Goal: Transaction & Acquisition: Purchase product/service

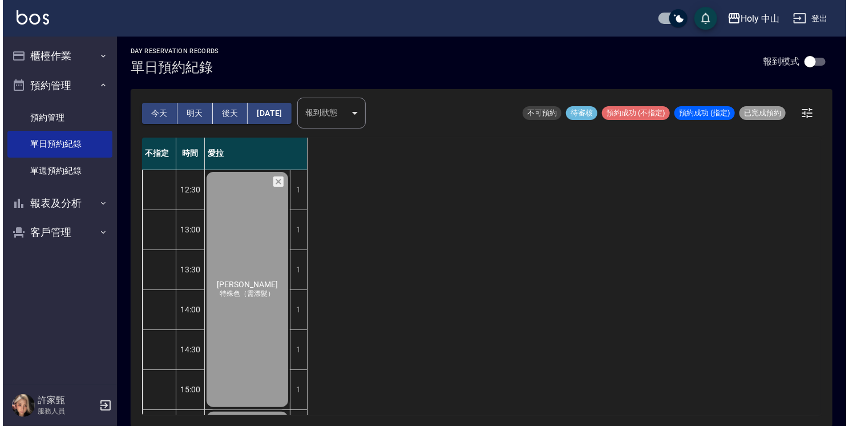
scroll to position [402, 0]
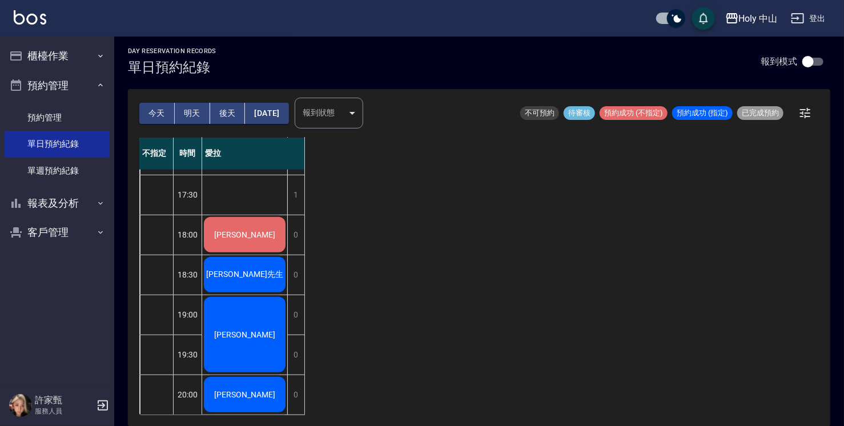
click at [252, 232] on div "[PERSON_NAME]" at bounding box center [244, 234] width 85 height 39
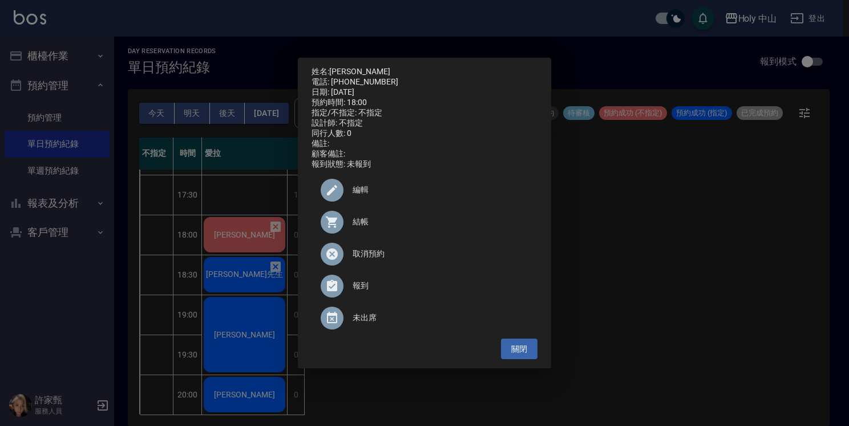
click at [361, 234] on div "結帳" at bounding box center [425, 222] width 226 height 32
drag, startPoint x: 657, startPoint y: 309, endPoint x: 618, endPoint y: 304, distance: 39.7
click at [657, 309] on div "姓名: 陳先生 電話: 0928238997 日期: 2025/09/26 預約時間: 18:00 指定/不指定: 不指定 設計師: 不指定 同行人數: 0 …" at bounding box center [424, 213] width 849 height 426
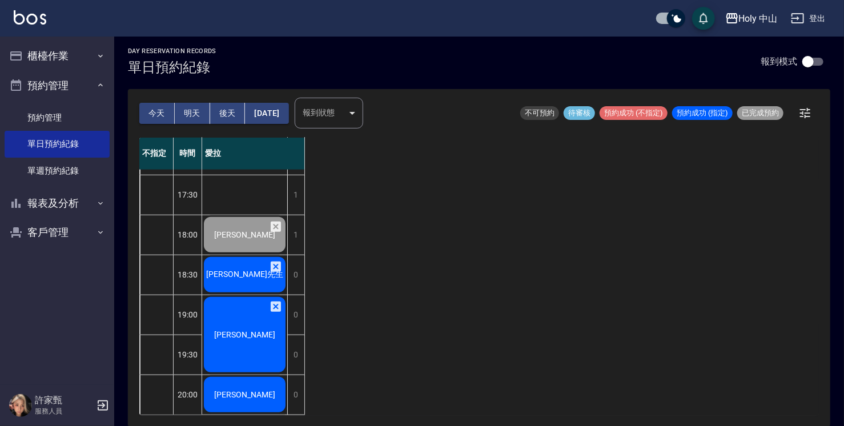
click at [261, 264] on div "[PERSON_NAME]先生" at bounding box center [244, 274] width 85 height 39
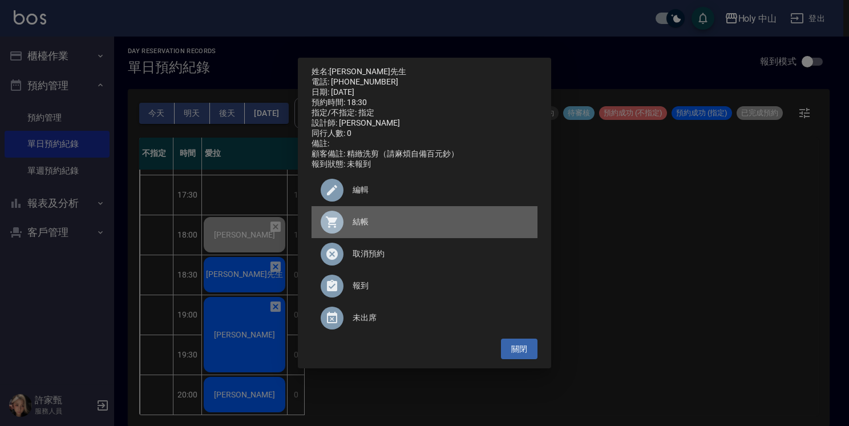
click at [361, 227] on span "結帳" at bounding box center [441, 222] width 176 height 12
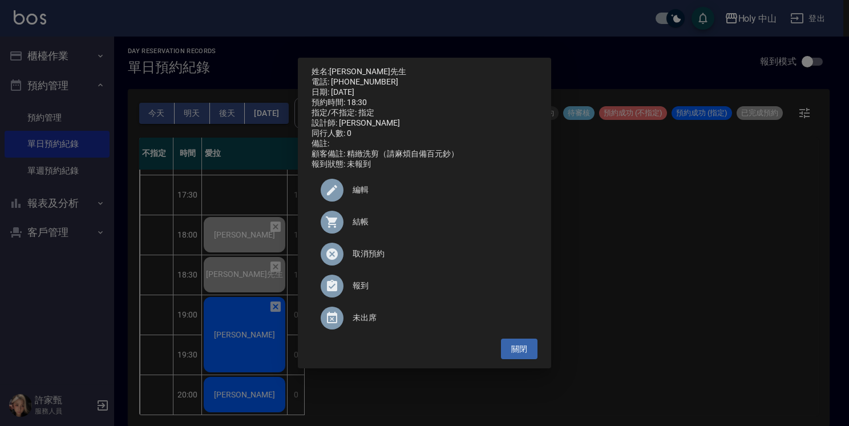
click at [712, 244] on div "姓名: 林先生 電話: 0918907501 日期: 2025/09/26 預約時間: 18:30 指定/不指定: 指定 設計師: 愛拉 同行人數: 0 備註…" at bounding box center [424, 213] width 849 height 426
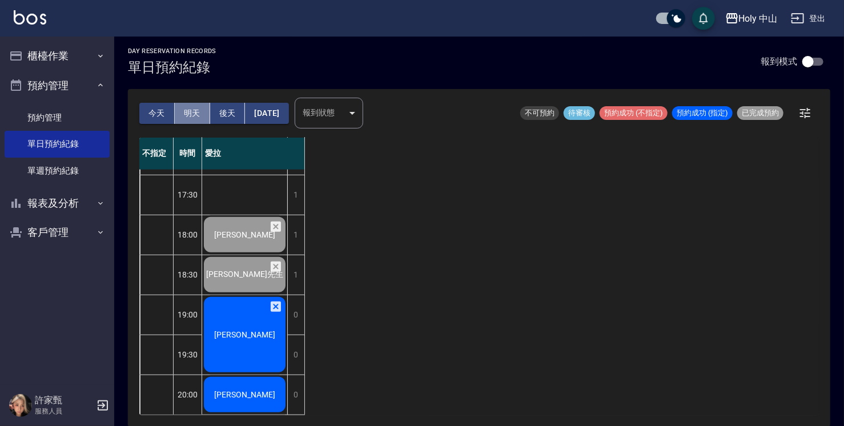
click at [195, 112] on button "明天" at bounding box center [192, 113] width 35 height 21
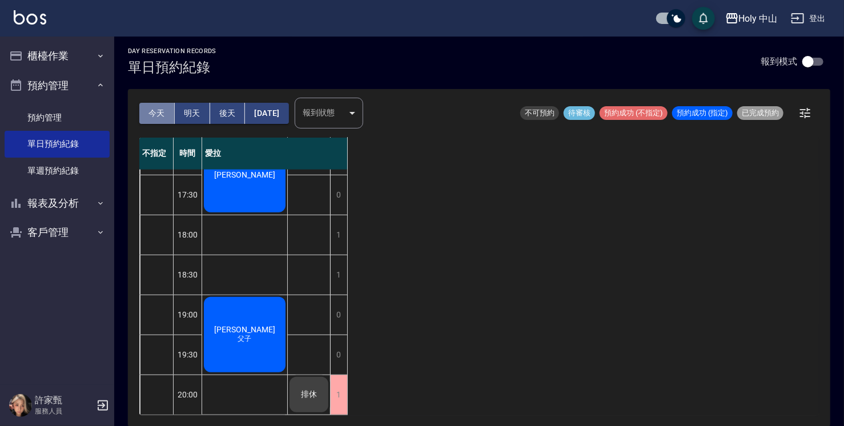
click at [151, 112] on button "今天" at bounding box center [156, 113] width 35 height 21
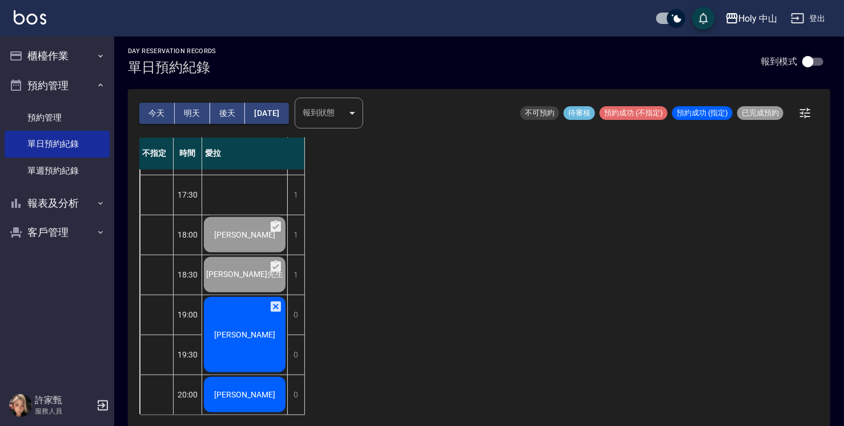
click at [240, 330] on span "[PERSON_NAME]" at bounding box center [245, 334] width 66 height 9
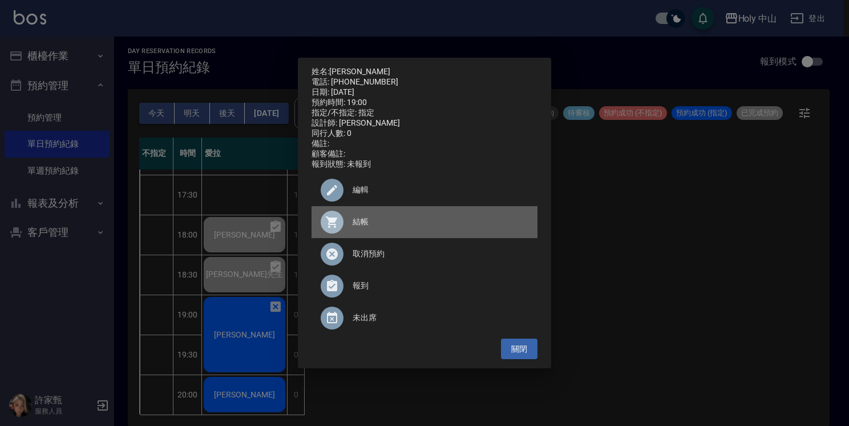
click at [357, 228] on span "結帳" at bounding box center [441, 222] width 176 height 12
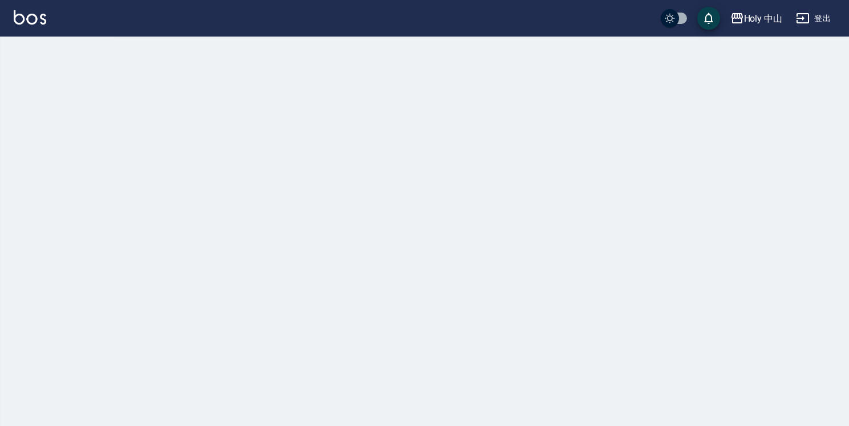
checkbox input "true"
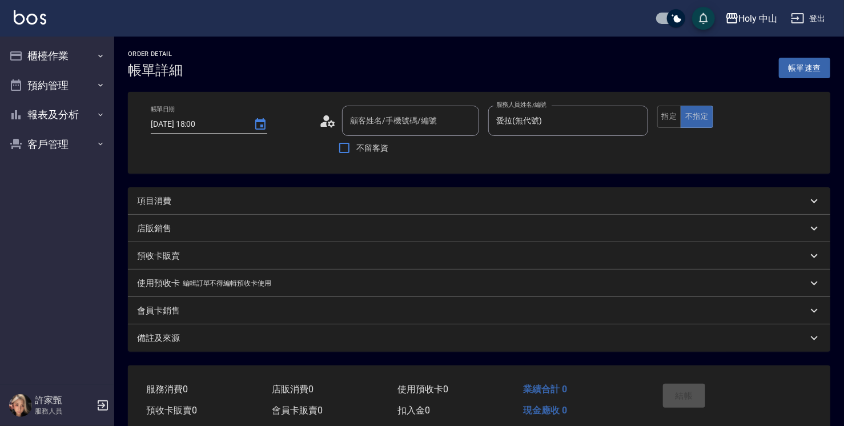
type input "2025/09/26 18:00"
type input "愛拉(無代號)"
type input "陳先生/0928238997/null"
click at [182, 196] on div "項目消費" at bounding box center [472, 201] width 670 height 12
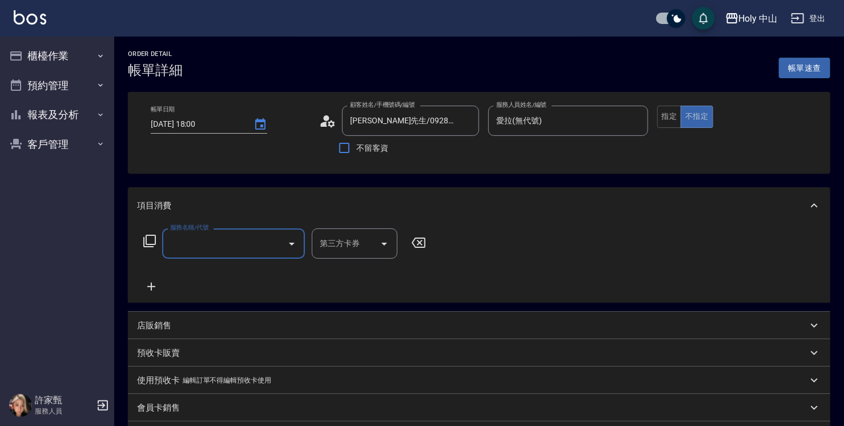
click at [228, 249] on input "服務名稱/代號" at bounding box center [224, 243] width 115 height 20
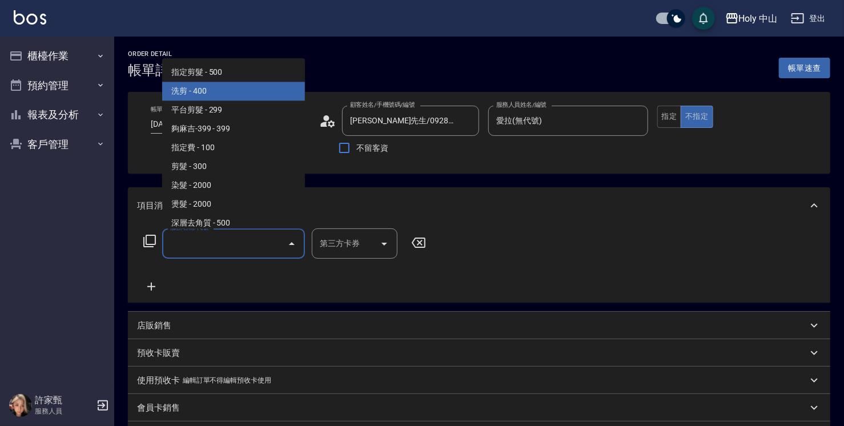
click at [224, 92] on span "洗剪 - 400" at bounding box center [233, 91] width 143 height 19
type input "洗剪(3)"
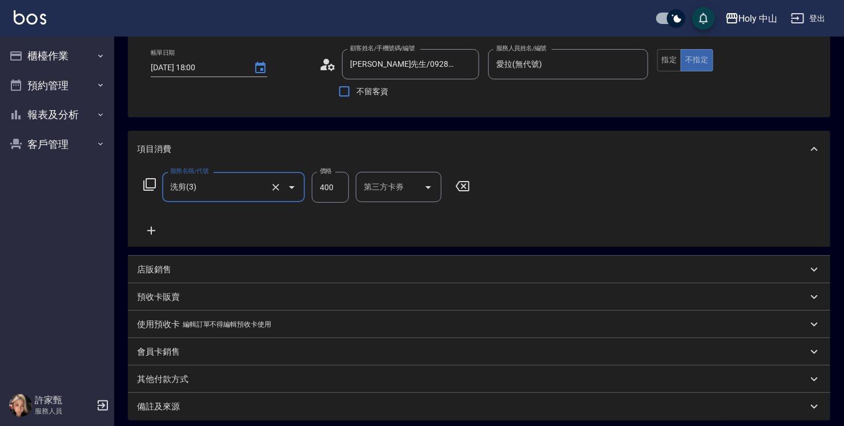
scroll to position [114, 0]
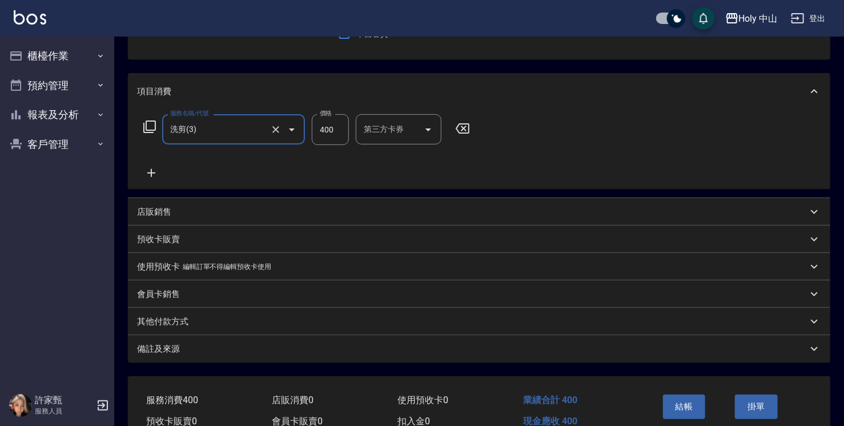
click at [463, 346] on div "備註及來源" at bounding box center [472, 349] width 670 height 12
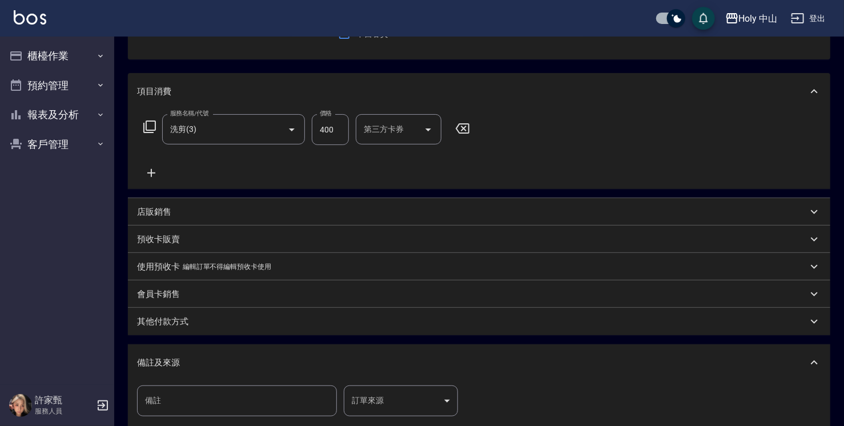
click at [363, 401] on body "Holy 中山 登出 櫃檯作業 打帳單 帳單列表 營業儀表板 現場電腦打卡 預約管理 預約管理 單日預約紀錄 單週預約紀錄 報表及分析 報表目錄 店家日報表 …" at bounding box center [422, 221] width 844 height 671
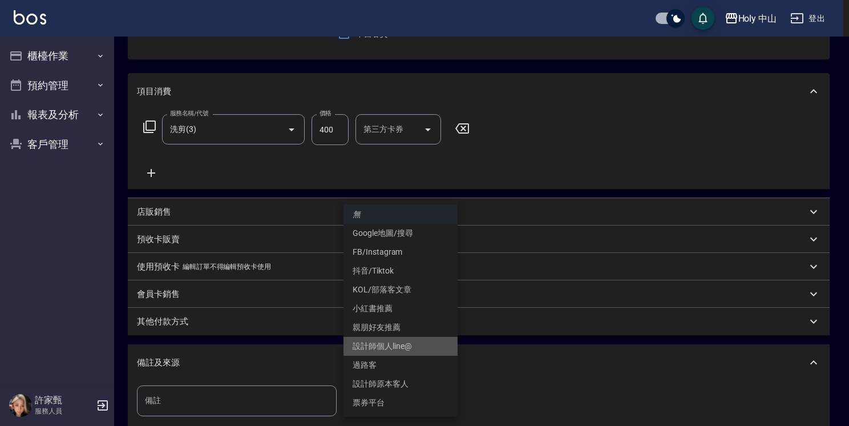
click at [392, 346] on li "設計師個人line@" at bounding box center [401, 346] width 114 height 19
type input "設計師個人line@"
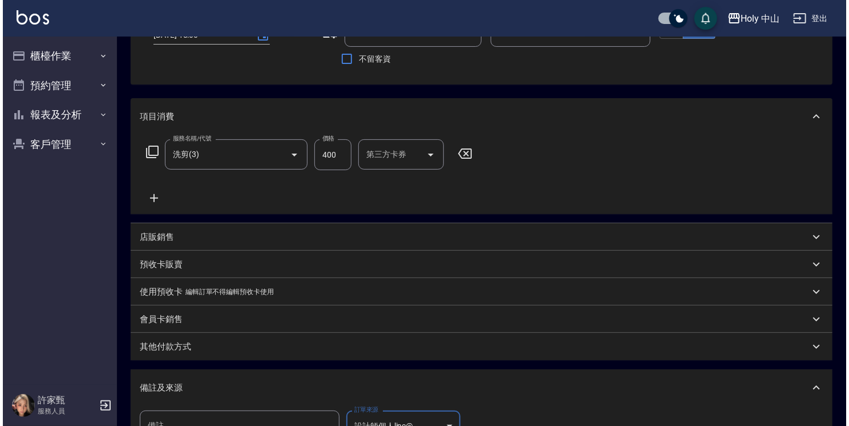
scroll to position [249, 0]
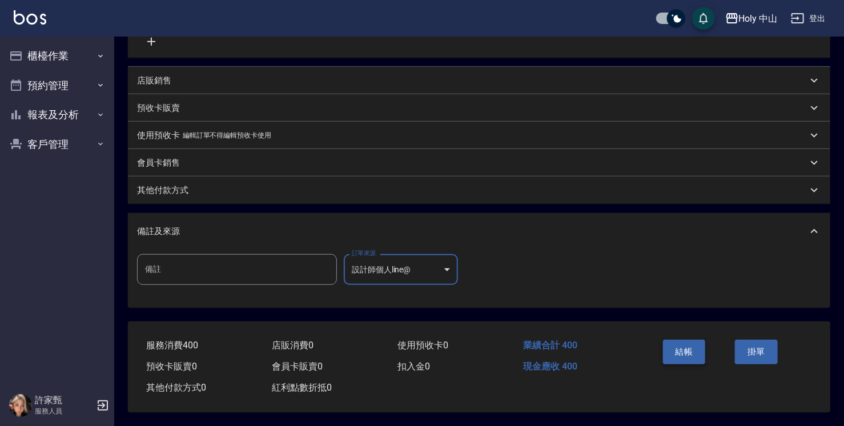
click at [684, 342] on button "結帳" at bounding box center [684, 352] width 43 height 24
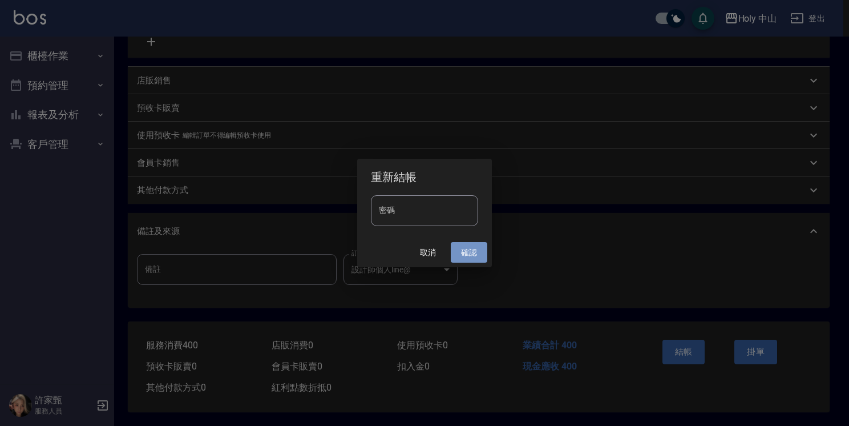
click at [466, 257] on button "確認" at bounding box center [469, 252] width 37 height 21
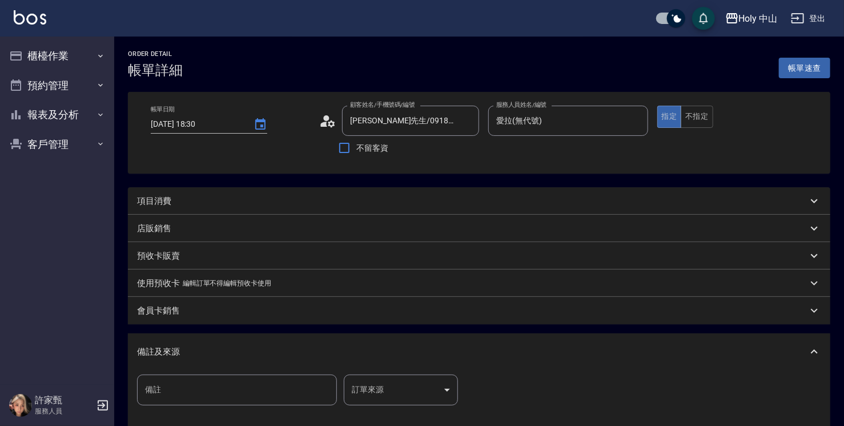
click at [235, 197] on div "項目消費" at bounding box center [472, 201] width 670 height 12
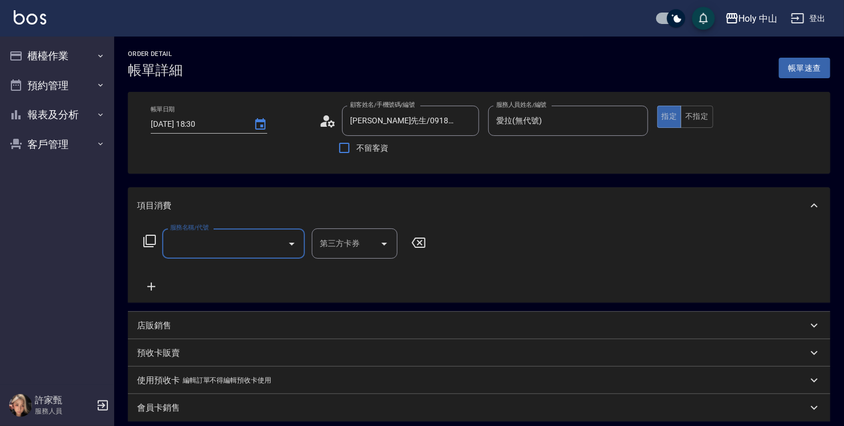
click at [255, 245] on input "服務名稱/代號" at bounding box center [224, 243] width 115 height 20
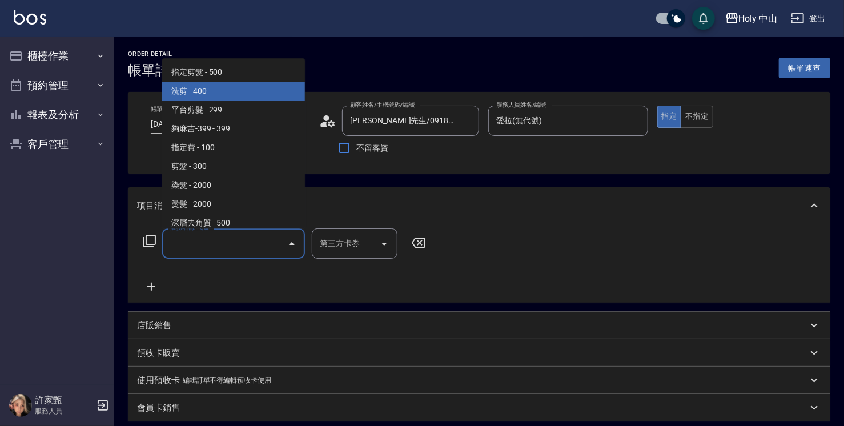
click at [219, 95] on span "洗剪 - 400" at bounding box center [233, 91] width 143 height 19
type input "洗剪(3)"
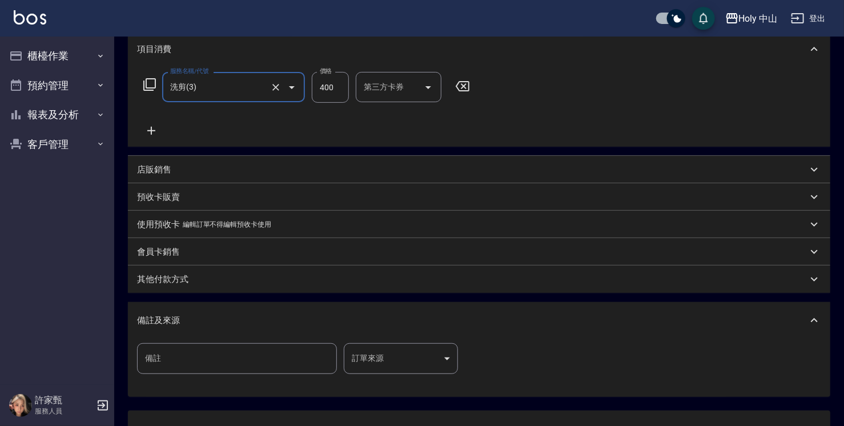
scroll to position [228, 0]
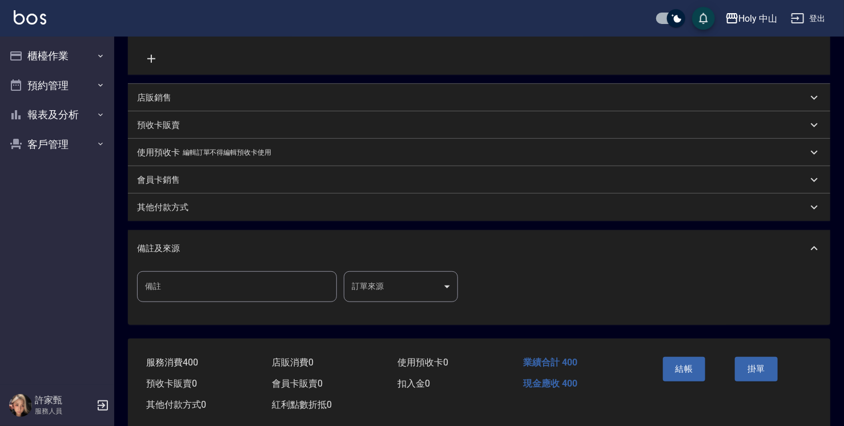
click at [378, 291] on body "Holy 中山 登出 櫃檯作業 打帳單 帳單列表 營業儀表板 現場電腦打卡 預約管理 預約管理 單日預約紀錄 單週預約紀錄 報表及分析 報表目錄 店家日報表 …" at bounding box center [422, 107] width 844 height 671
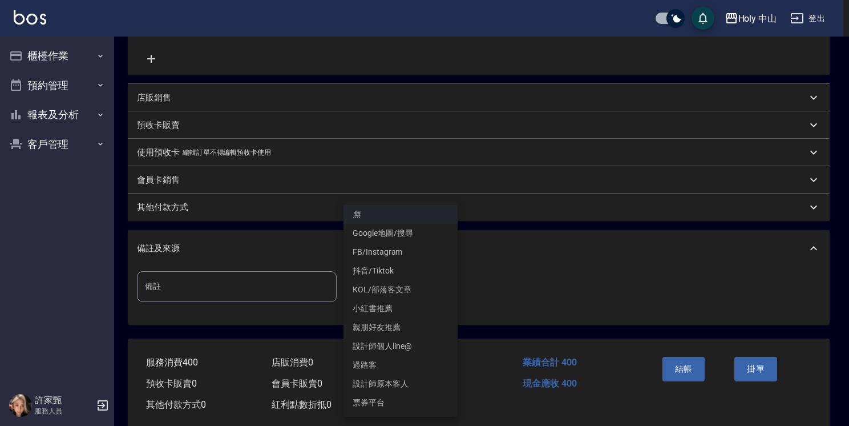
click at [406, 384] on li "設計師原本客人" at bounding box center [401, 383] width 114 height 19
type input "設計師原本客人"
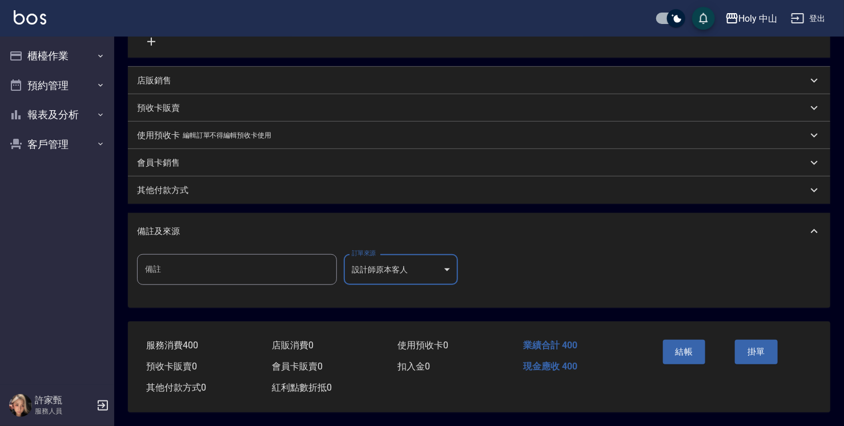
scroll to position [249, 0]
click at [683, 350] on button "結帳" at bounding box center [684, 352] width 43 height 24
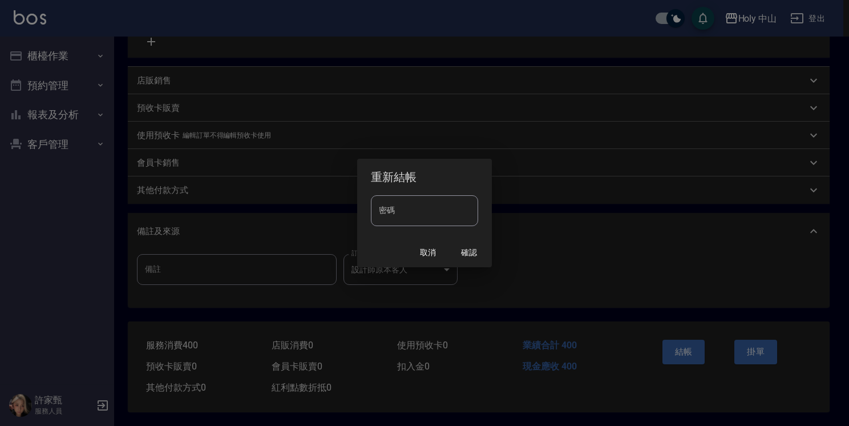
click at [604, 240] on div "重新結帳 密碼 密碼 取消 確認" at bounding box center [424, 213] width 849 height 426
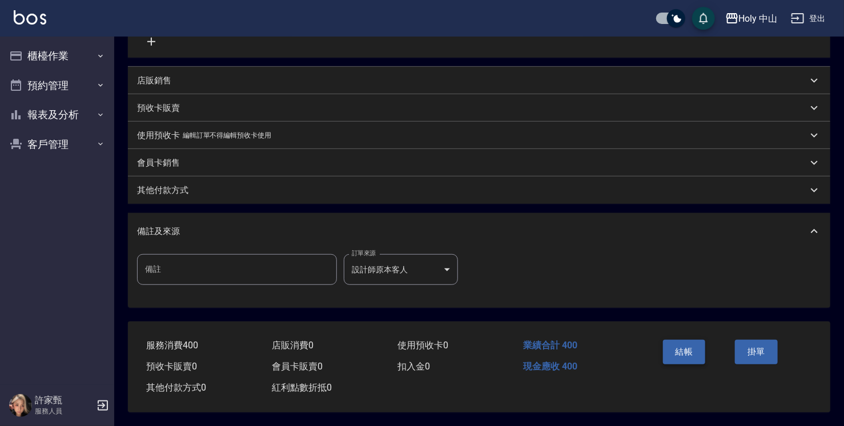
click at [692, 346] on button "結帳" at bounding box center [684, 352] width 43 height 24
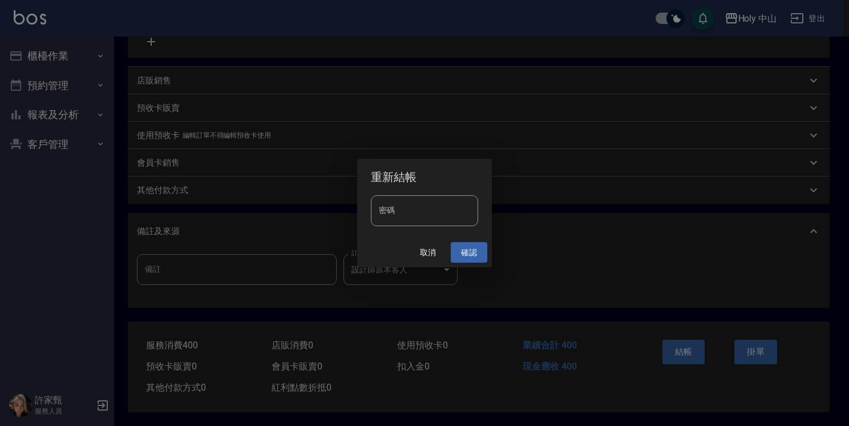
click at [466, 252] on button "確認" at bounding box center [469, 252] width 37 height 21
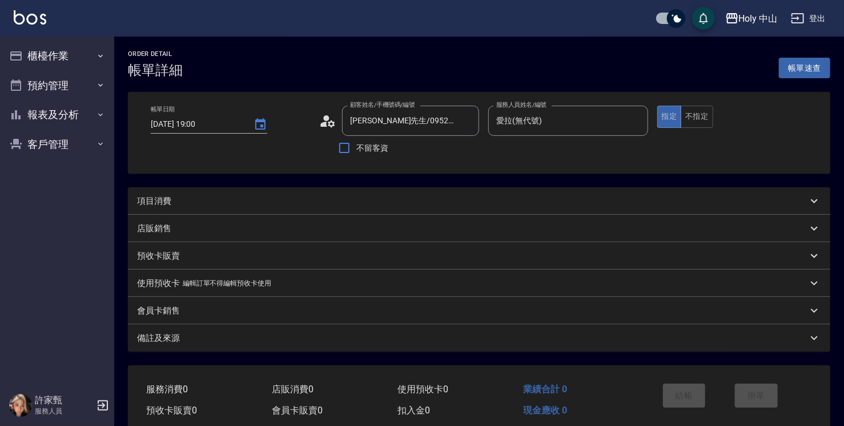
click at [323, 203] on div "項目消費" at bounding box center [472, 201] width 670 height 12
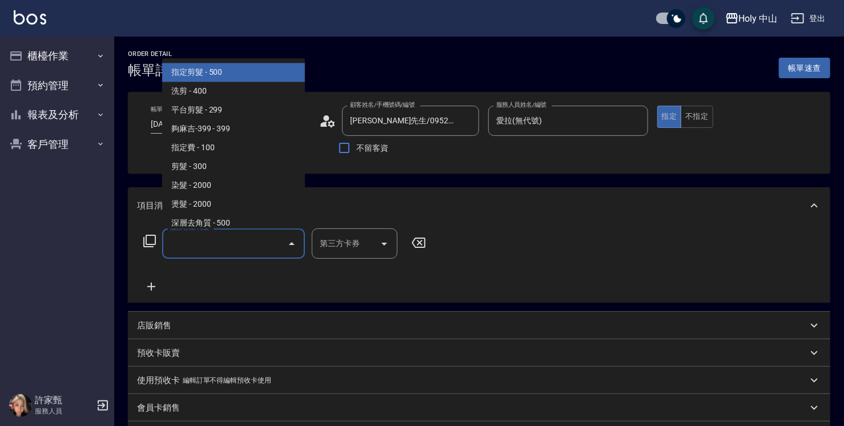
click at [249, 248] on input "服務名稱/代號" at bounding box center [224, 243] width 115 height 20
click at [239, 79] on span "指定剪髮 - 500" at bounding box center [233, 72] width 143 height 19
type input "指定剪髮(1)"
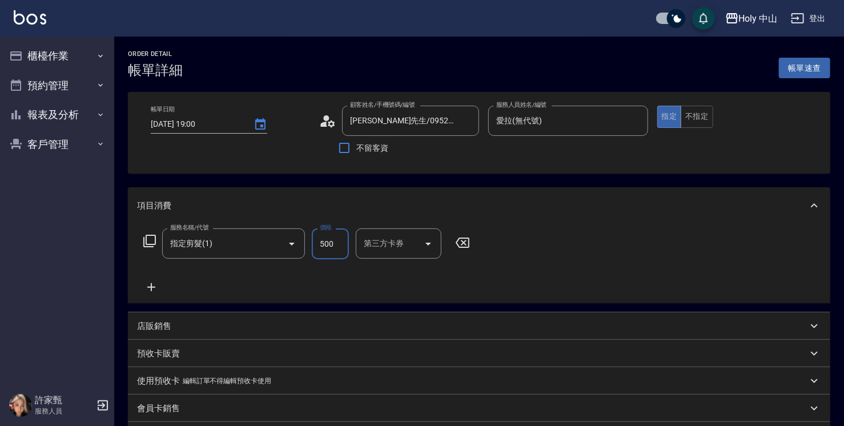
click at [341, 249] on input "500" at bounding box center [330, 243] width 37 height 31
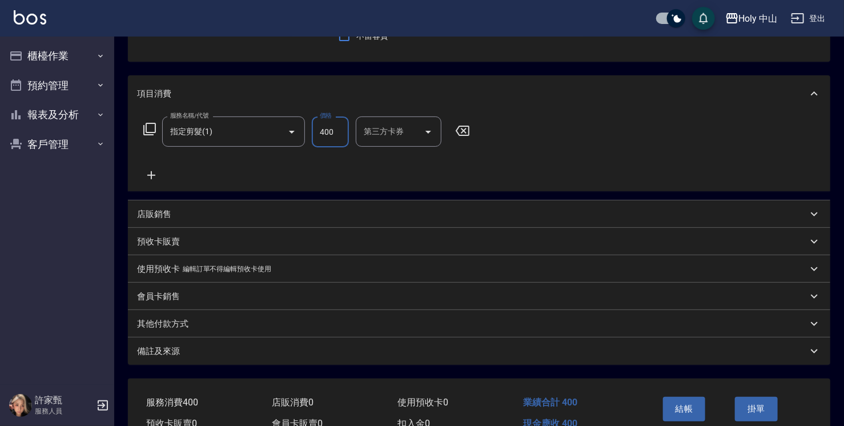
scroll to position [172, 0]
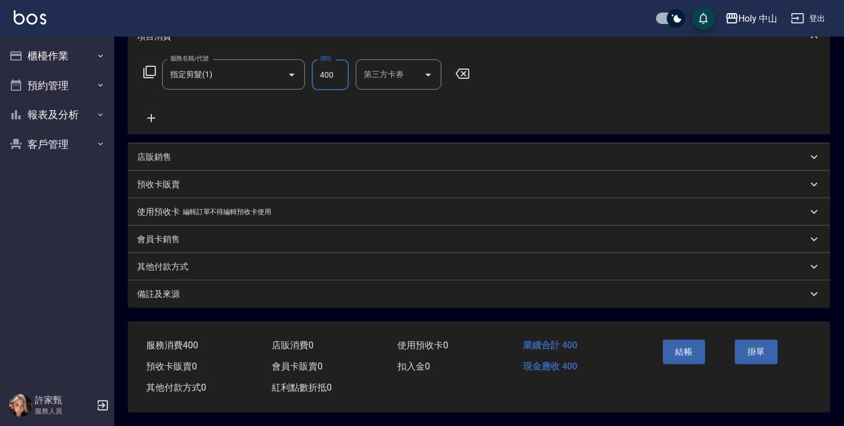
type input "400"
click at [338, 288] on div "備註及來源" at bounding box center [472, 294] width 670 height 12
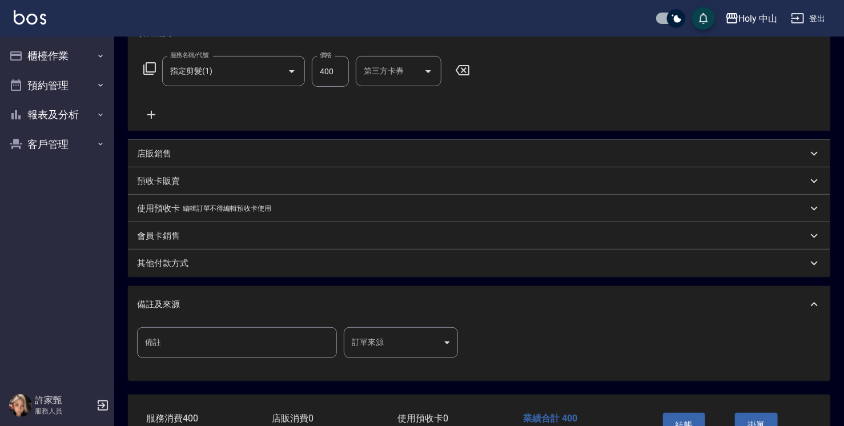
click at [377, 336] on body "Holy 中山 登出 櫃檯作業 打帳單 帳單列表 營業儀表板 現場電腦打卡 預約管理 預約管理 單日預約紀錄 單週預約紀錄 報表及分析 報表目錄 店家日報表 …" at bounding box center [422, 163] width 844 height 671
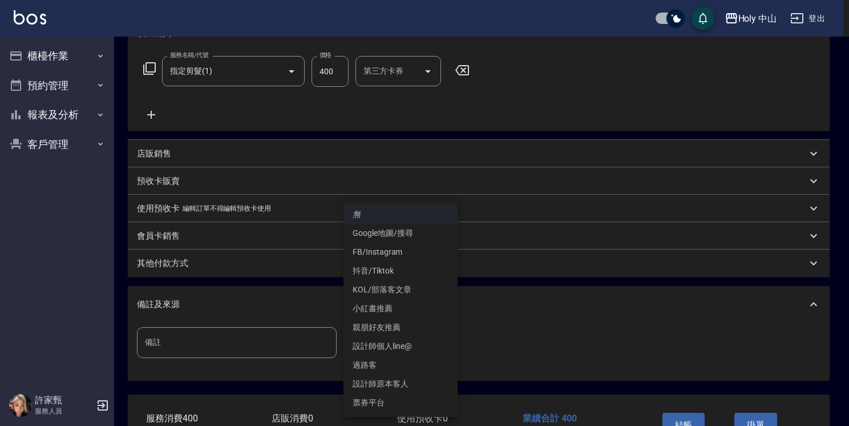
click at [399, 384] on li "設計師原本客人" at bounding box center [401, 383] width 114 height 19
type input "設計師原本客人"
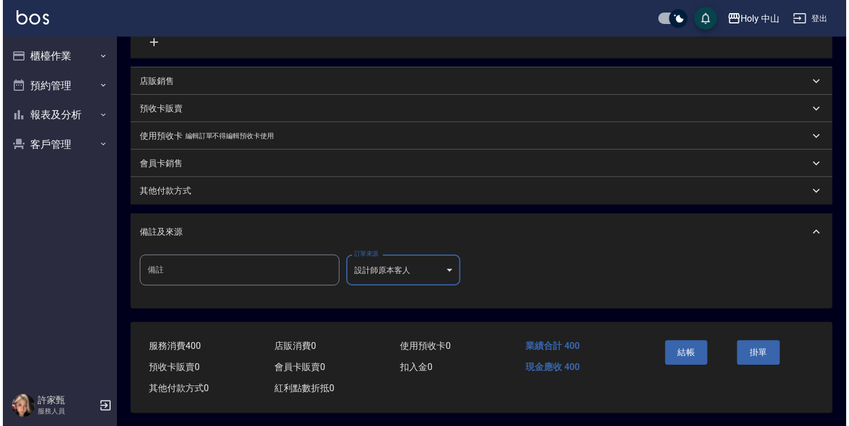
scroll to position [249, 0]
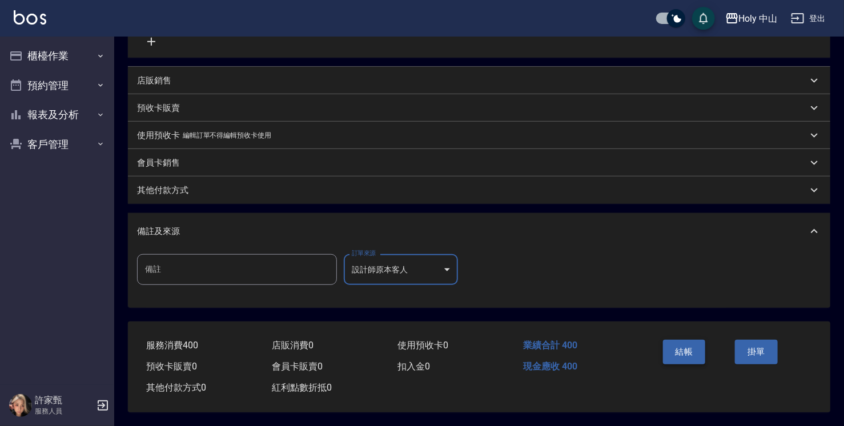
click at [683, 345] on button "結帳" at bounding box center [684, 352] width 43 height 24
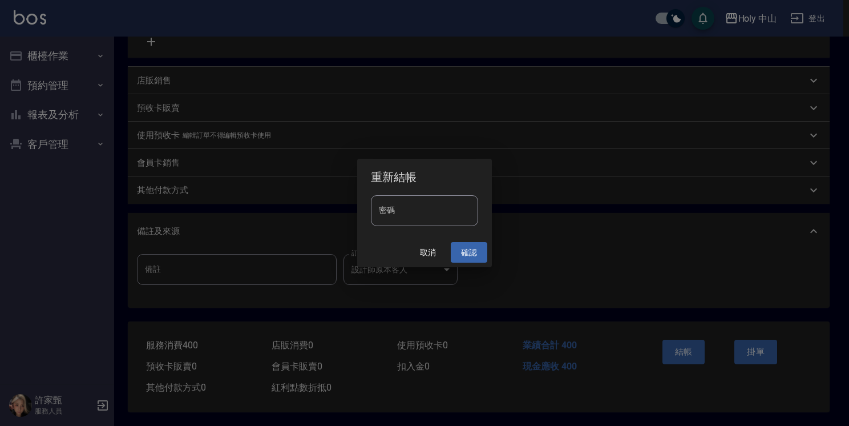
click at [463, 249] on button "確認" at bounding box center [469, 252] width 37 height 21
